Goal: Transaction & Acquisition: Purchase product/service

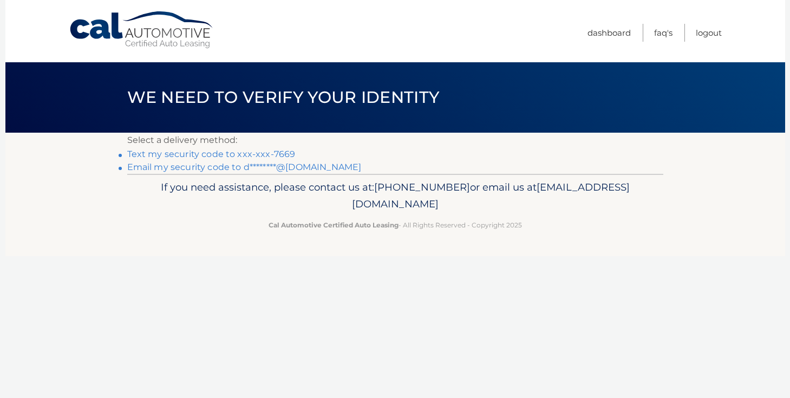
click at [165, 169] on link "Email my security code to d********@gmail.com" at bounding box center [244, 167] width 234 height 10
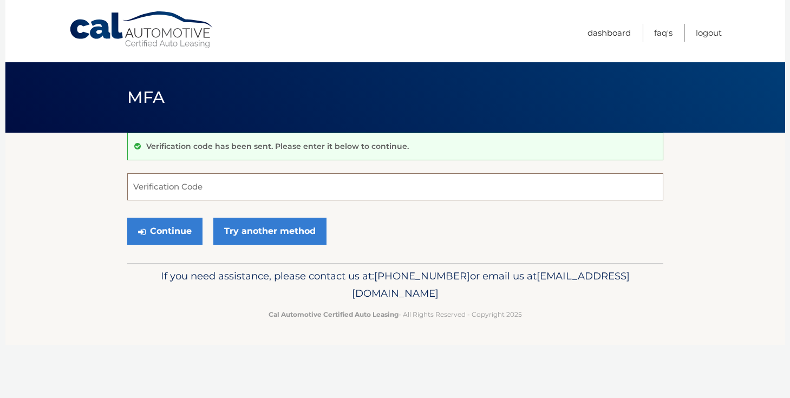
click at [192, 192] on input "Verification Code" at bounding box center [395, 186] width 536 height 27
paste input "323016"
type input "323016"
click at [171, 228] on button "Continue" at bounding box center [164, 231] width 75 height 27
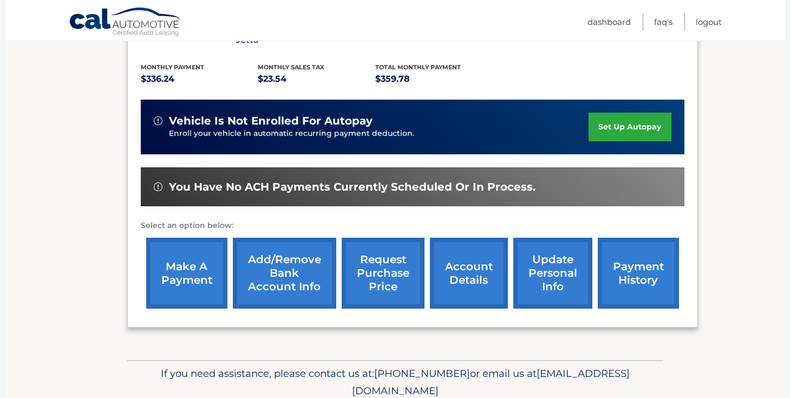
scroll to position [228, 0]
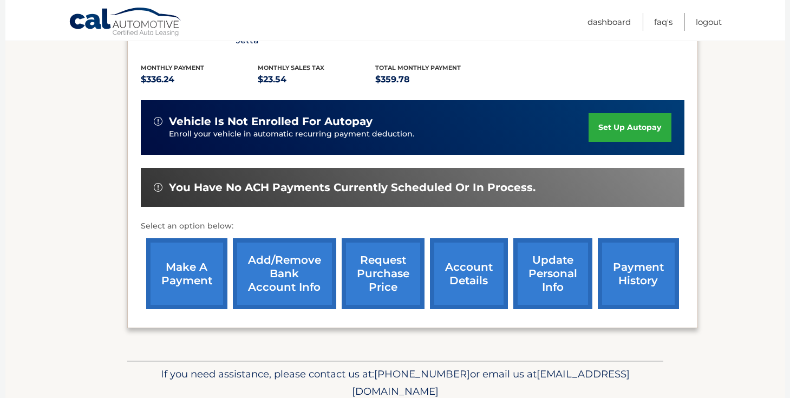
click at [174, 253] on link "make a payment" at bounding box center [186, 273] width 81 height 71
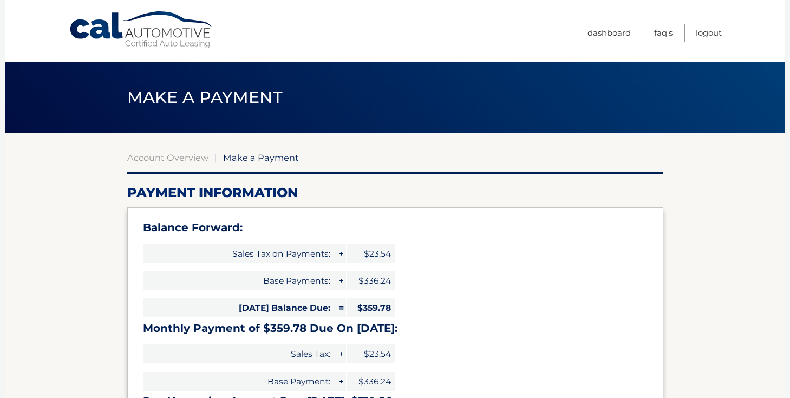
select select "ZDg4YjZmZTEtNjcxNC00NmQwLTgyYzAtNWVlNGEwMWU1MTE1"
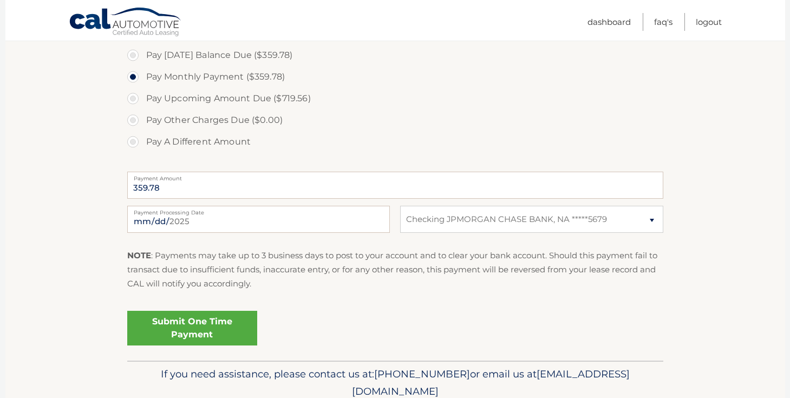
scroll to position [403, 0]
click at [181, 331] on link "Submit One Time Payment" at bounding box center [192, 328] width 130 height 35
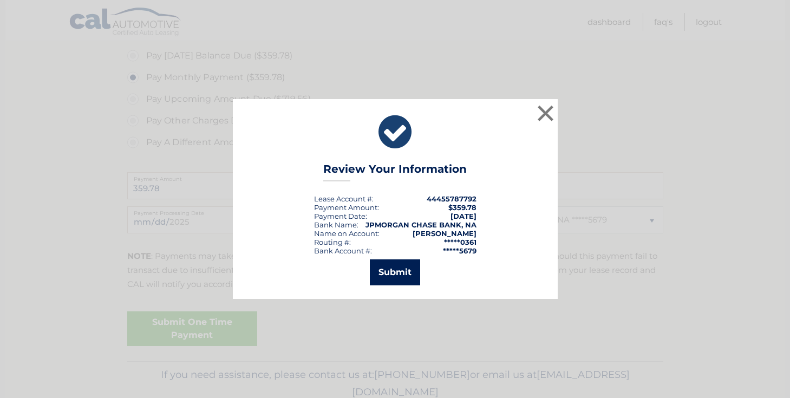
click at [396, 273] on button "Submit" at bounding box center [395, 272] width 50 height 26
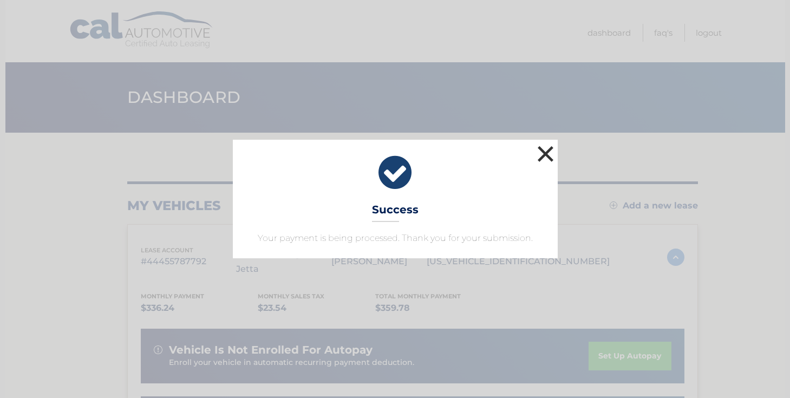
click at [544, 153] on button "×" at bounding box center [546, 154] width 22 height 22
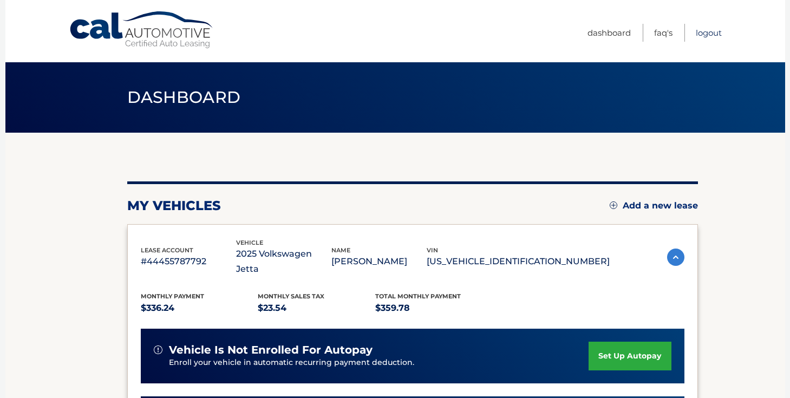
click at [713, 30] on link "Logout" at bounding box center [708, 33] width 26 height 18
